Goal: Book appointment/travel/reservation

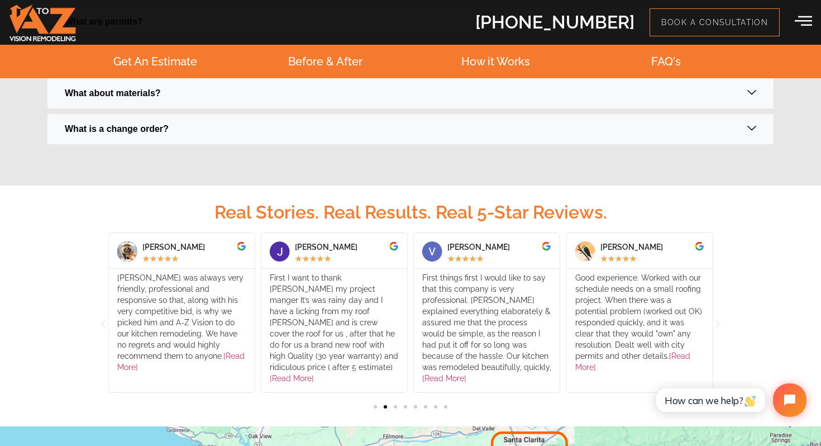
scroll to position [2279, 0]
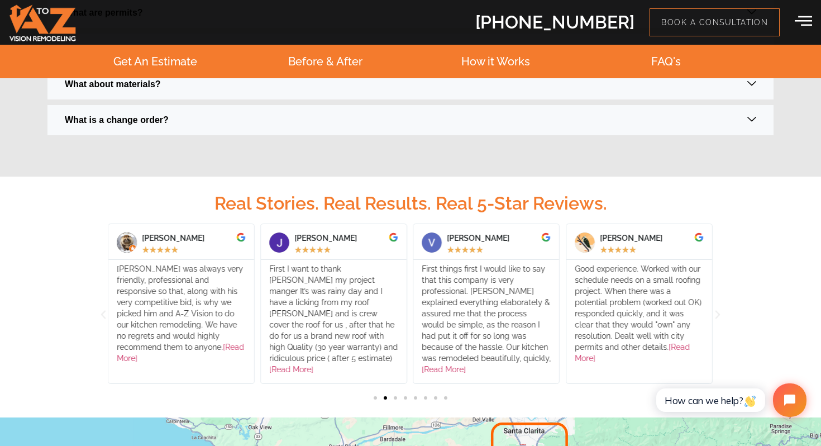
click at [422, 324] on div "First things first I would like to say that this company is very professional. …" at bounding box center [486, 319] width 129 height 112
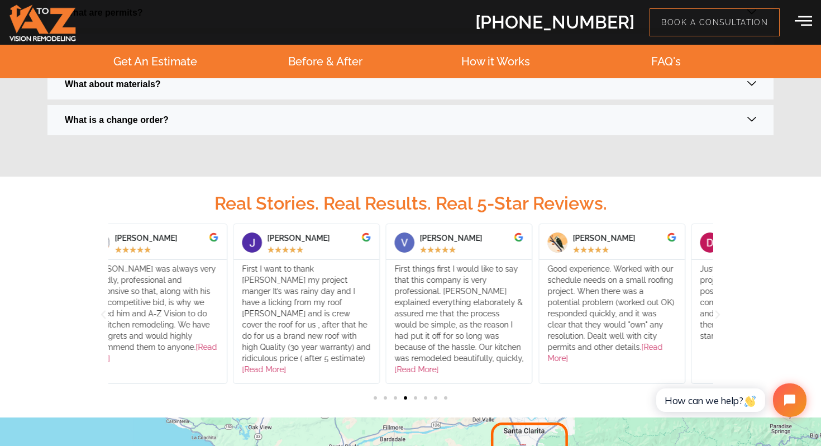
click at [532, 306] on div "First things first I would like to say that this company is very professional. …" at bounding box center [459, 321] width 146 height 123
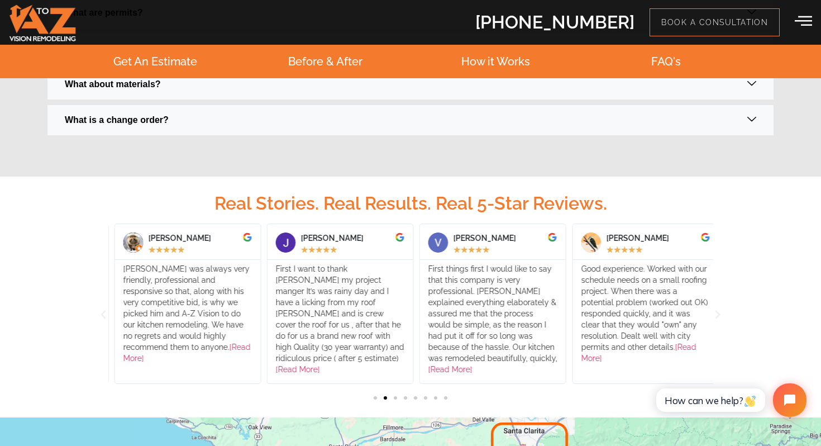
click at [404, 306] on div "First I want to thank David my project manger It’s was rainy day and I have a l…" at bounding box center [339, 319] width 129 height 112
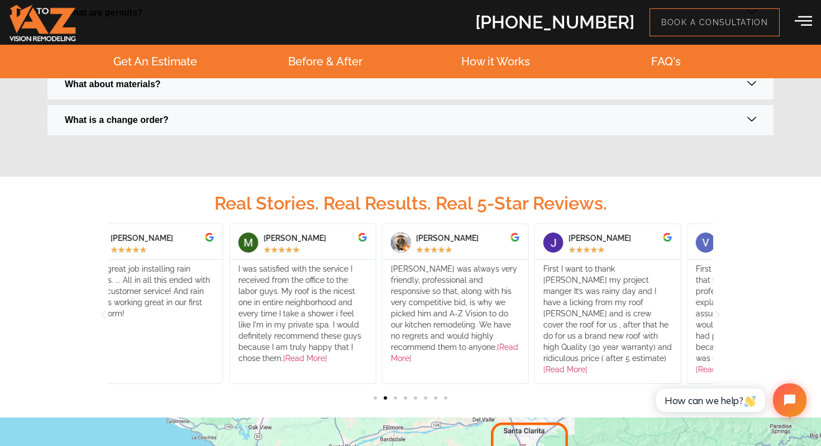
click at [518, 281] on div "David was always very friendly, professional and responsive so that, along with…" at bounding box center [454, 313] width 129 height 101
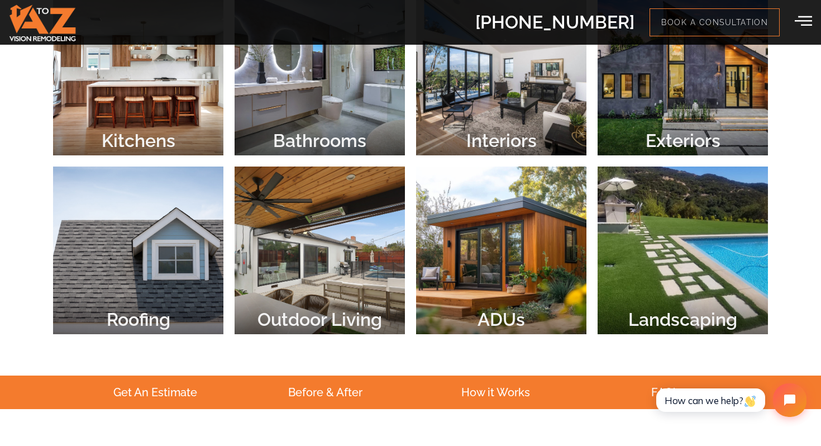
scroll to position [54, 0]
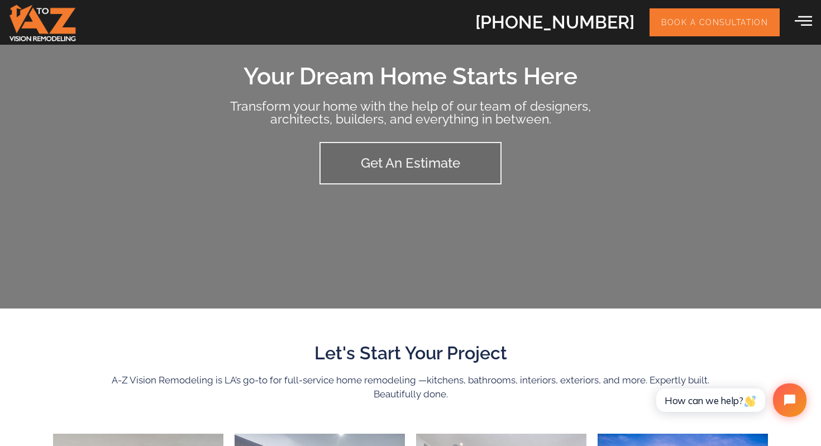
click at [715, 28] on link "Book a Consultation" at bounding box center [714, 22] width 130 height 28
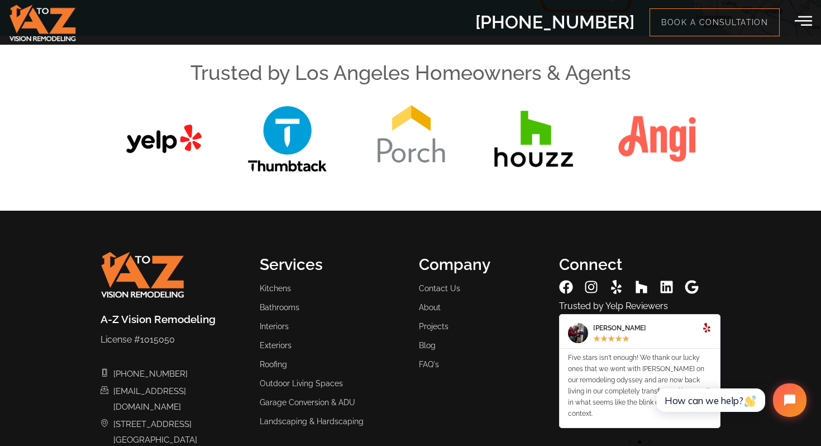
scroll to position [2229, 0]
